Goal: Task Accomplishment & Management: Manage account settings

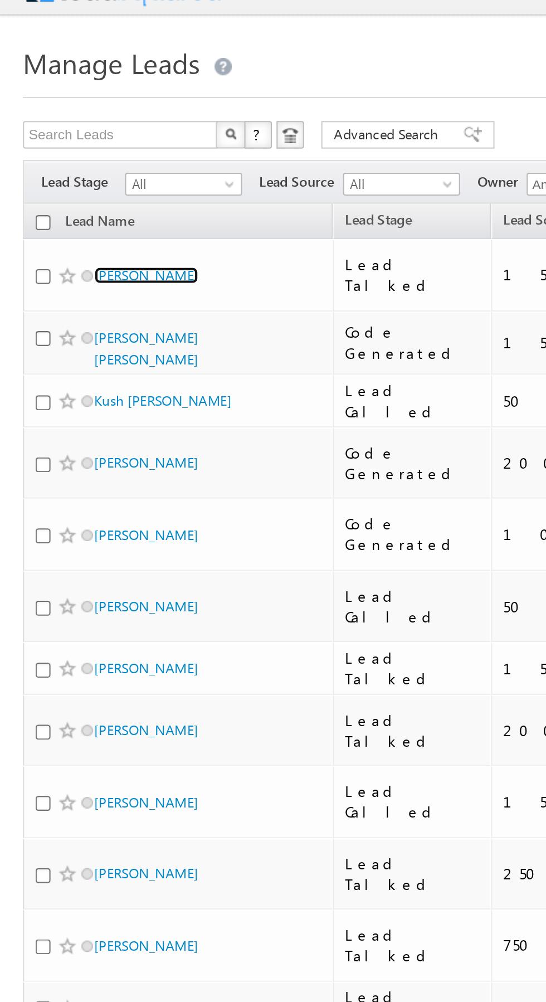
click at [60, 151] on link "[PERSON_NAME]" at bounding box center [71, 152] width 51 height 8
click at [71, 209] on link "Kush [PERSON_NAME]" at bounding box center [79, 213] width 67 height 8
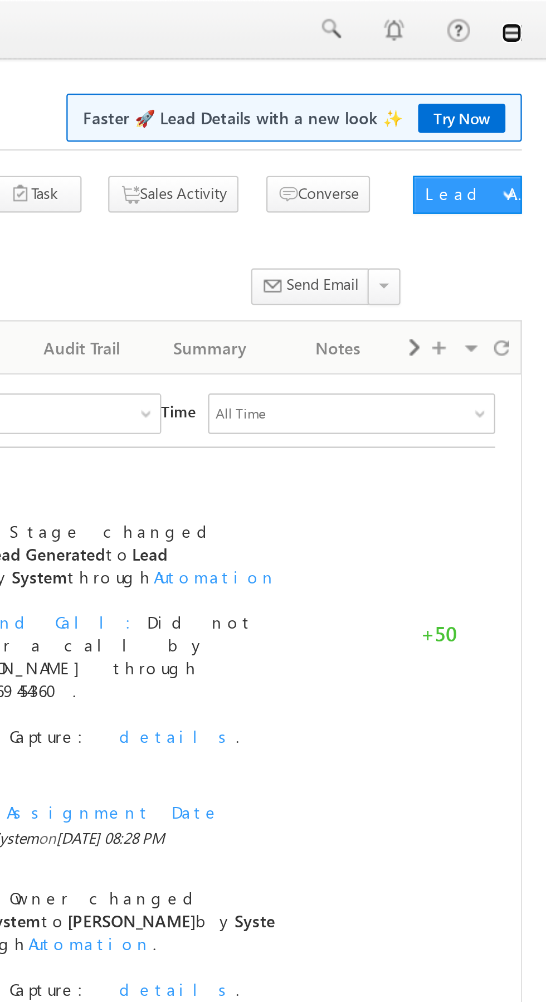
click at [534, 14] on link at bounding box center [530, 14] width 9 height 9
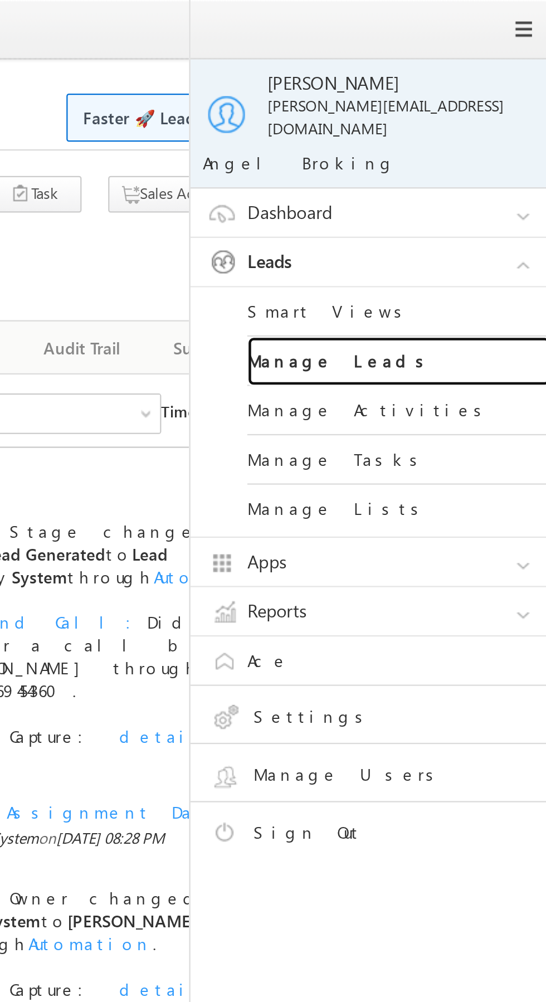
click at [491, 148] on link "Manage Leads" at bounding box center [481, 159] width 134 height 22
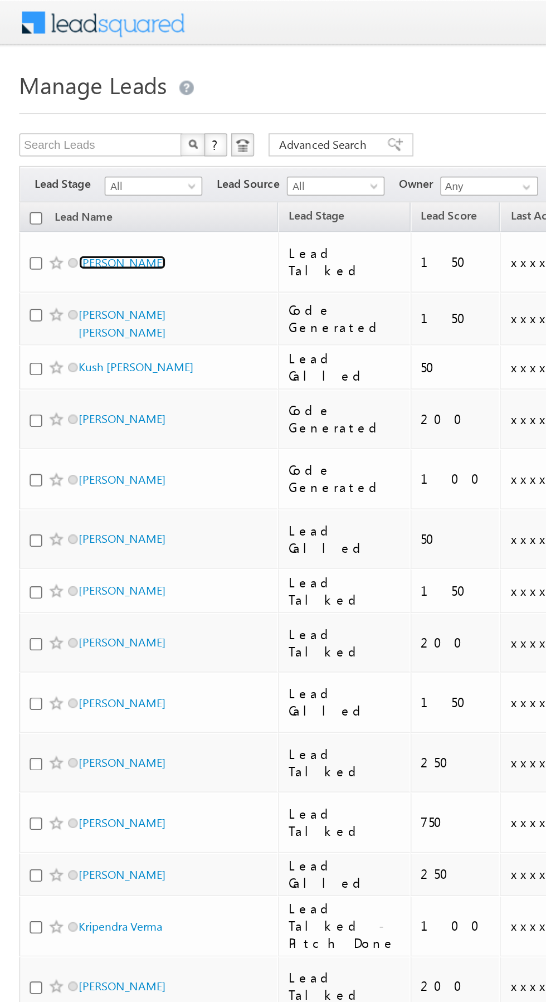
click at [74, 148] on link "[PERSON_NAME]" at bounding box center [71, 152] width 51 height 8
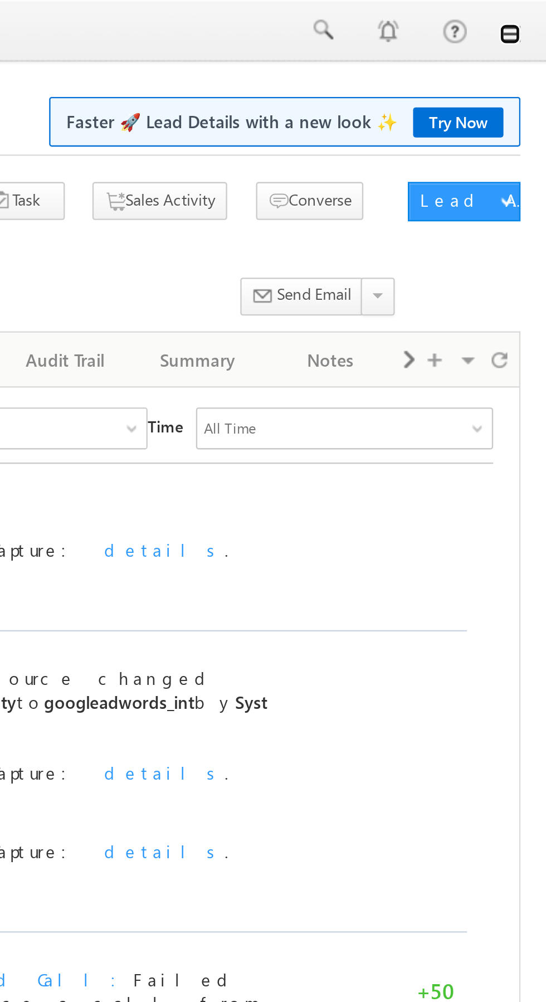
click at [535, 15] on link at bounding box center [530, 14] width 9 height 9
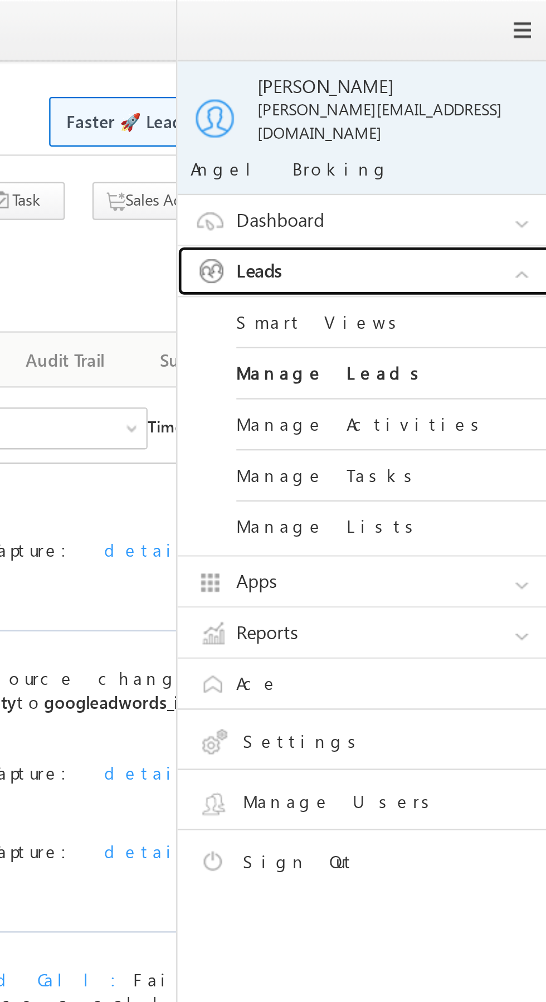
click at [495, 108] on link "Leads" at bounding box center [472, 115] width 167 height 21
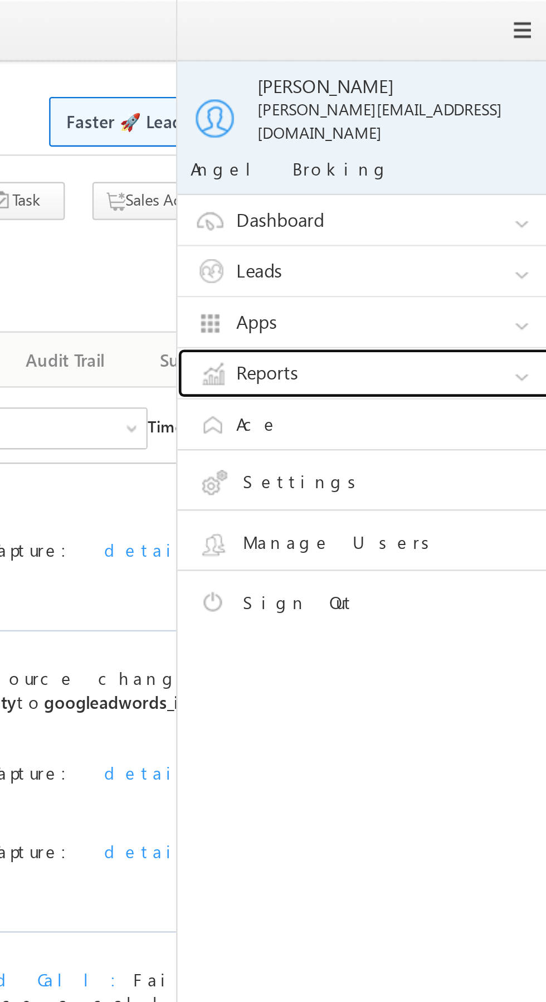
click at [480, 152] on link "Reports" at bounding box center [472, 158] width 167 height 21
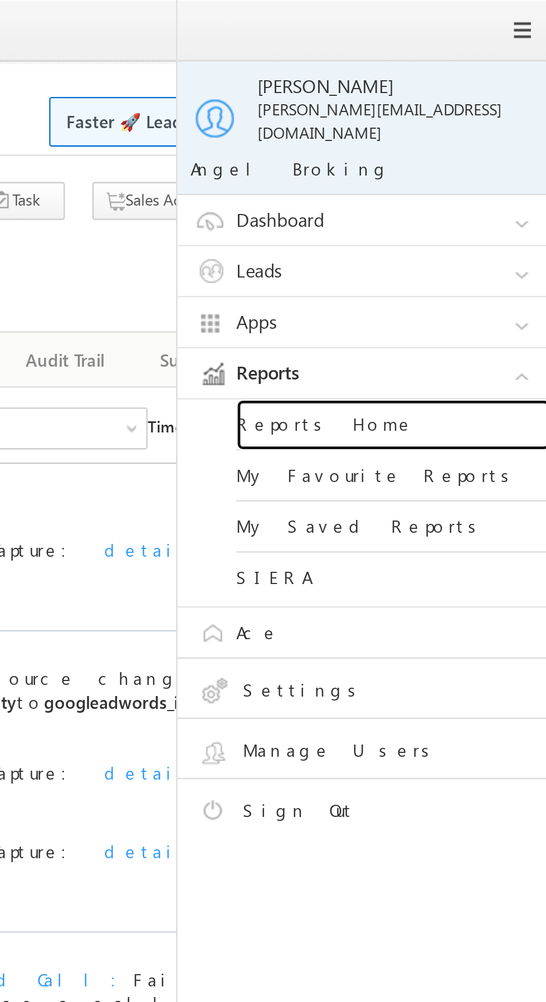
click at [483, 171] on link "Reports Home" at bounding box center [481, 181] width 134 height 22
